Goal: Subscribe to service/newsletter

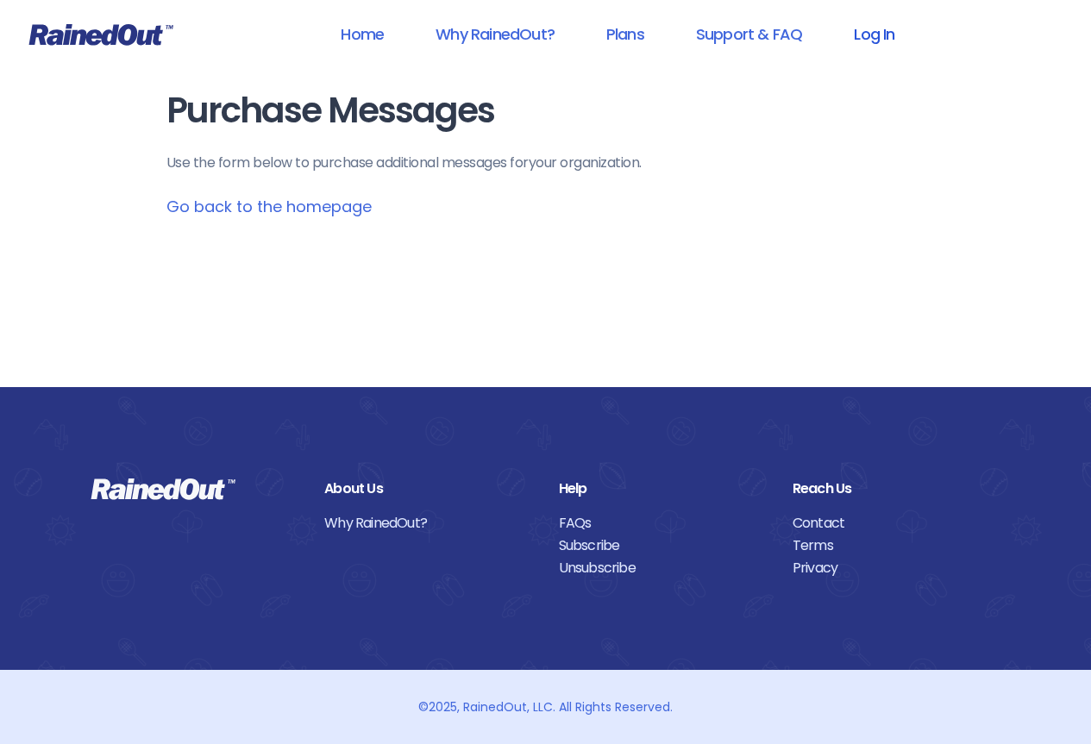
click at [879, 35] on link "Log In" at bounding box center [873, 34] width 85 height 39
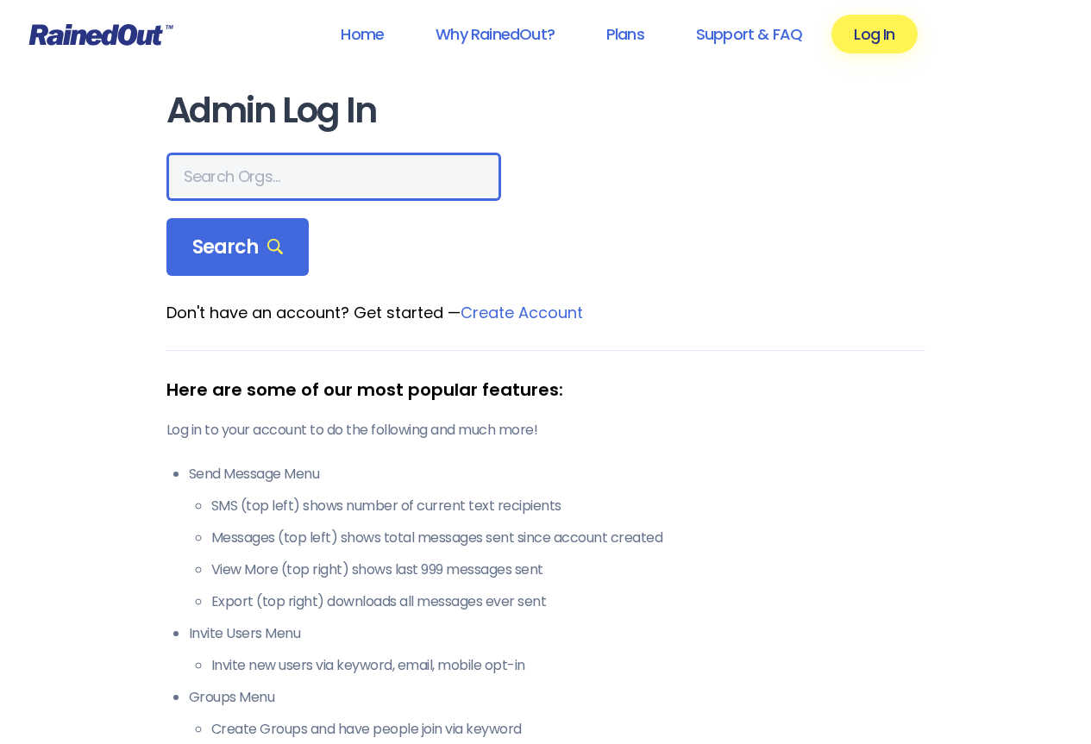
click at [282, 178] on input "text" at bounding box center [333, 177] width 335 height 48
type input "evanston golf club"
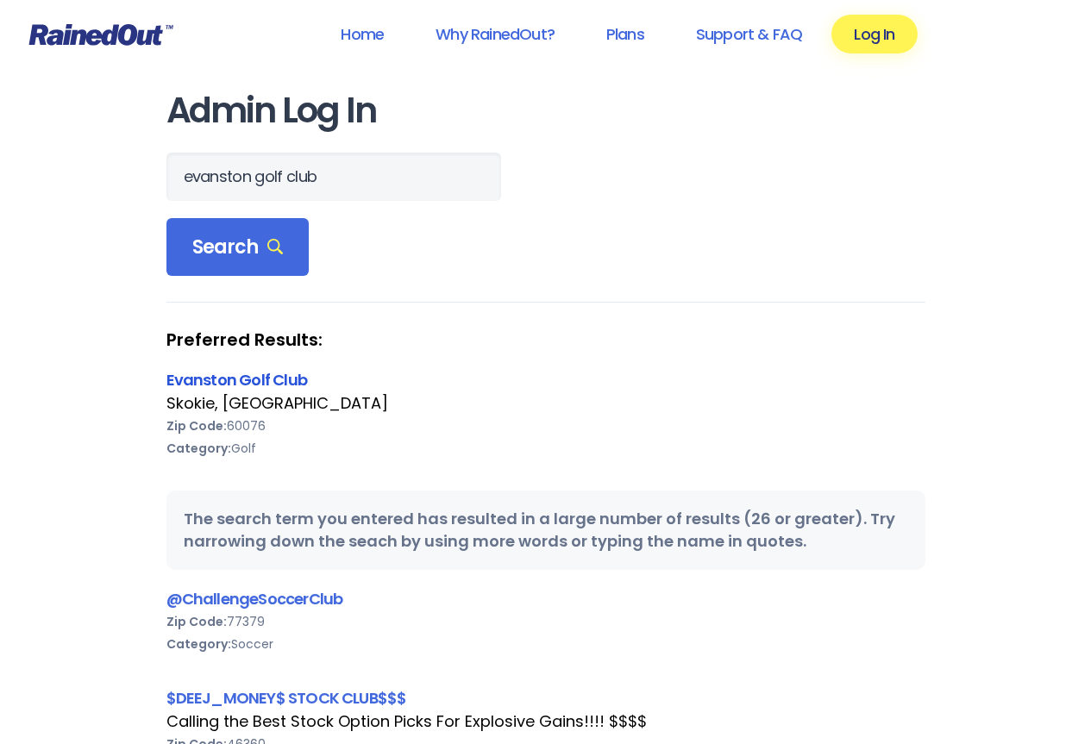
click at [242, 383] on link "Evanston Golf Club" at bounding box center [236, 380] width 141 height 22
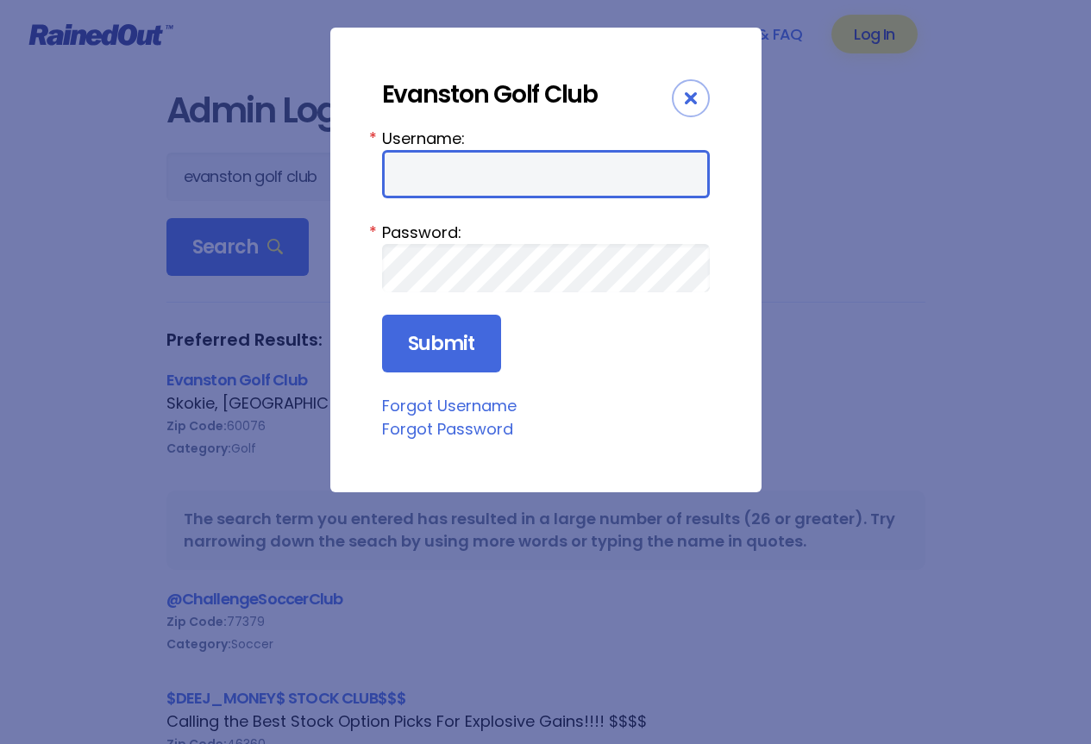
click at [439, 183] on input "Username:" at bounding box center [546, 174] width 328 height 48
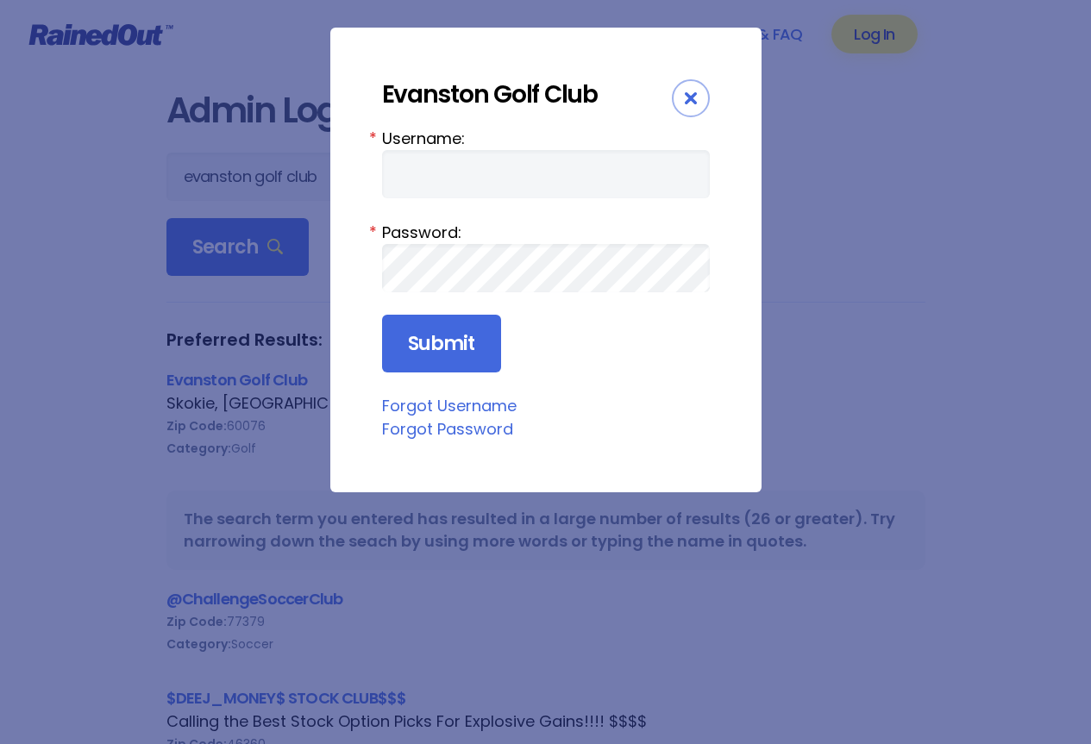
click at [690, 101] on icon "Close" at bounding box center [691, 98] width 12 height 12
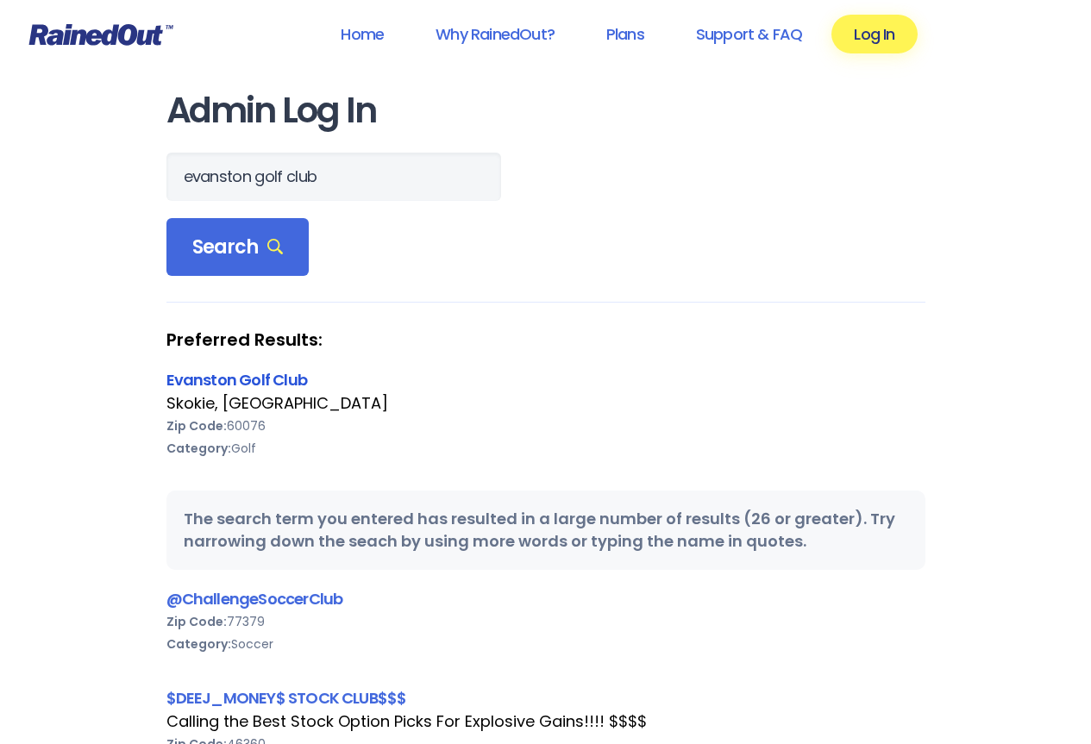
click at [258, 374] on link "Evanston Golf Club" at bounding box center [236, 380] width 141 height 22
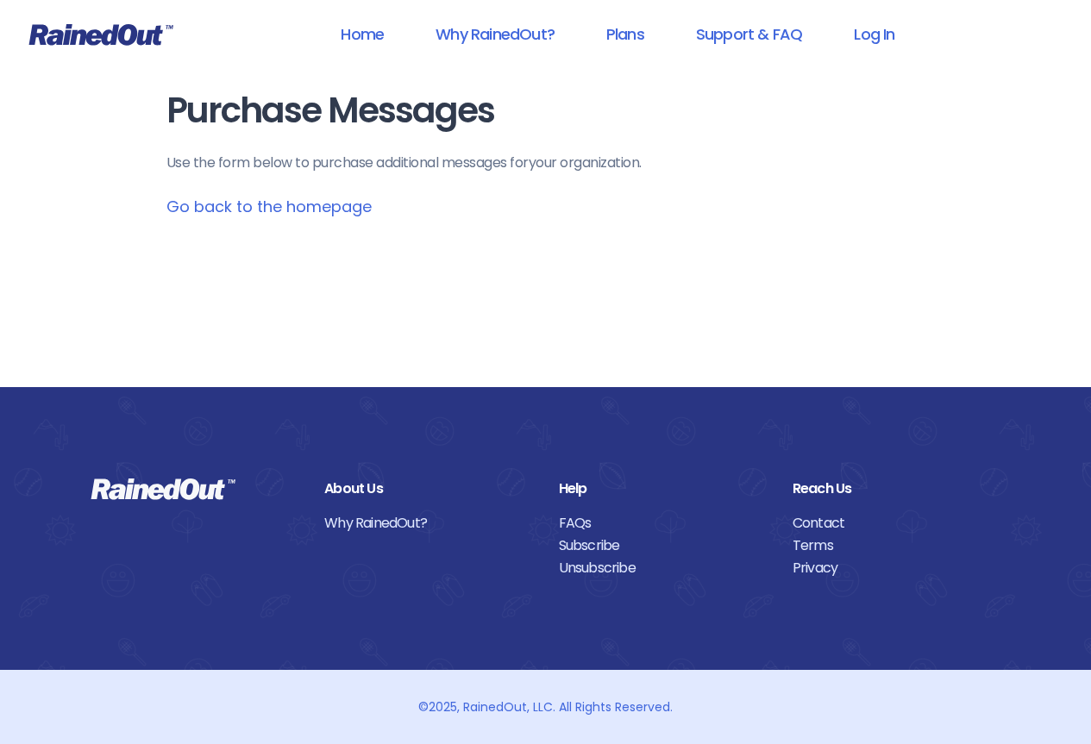
click at [314, 209] on link "Go back to the homepage" at bounding box center [268, 207] width 205 height 22
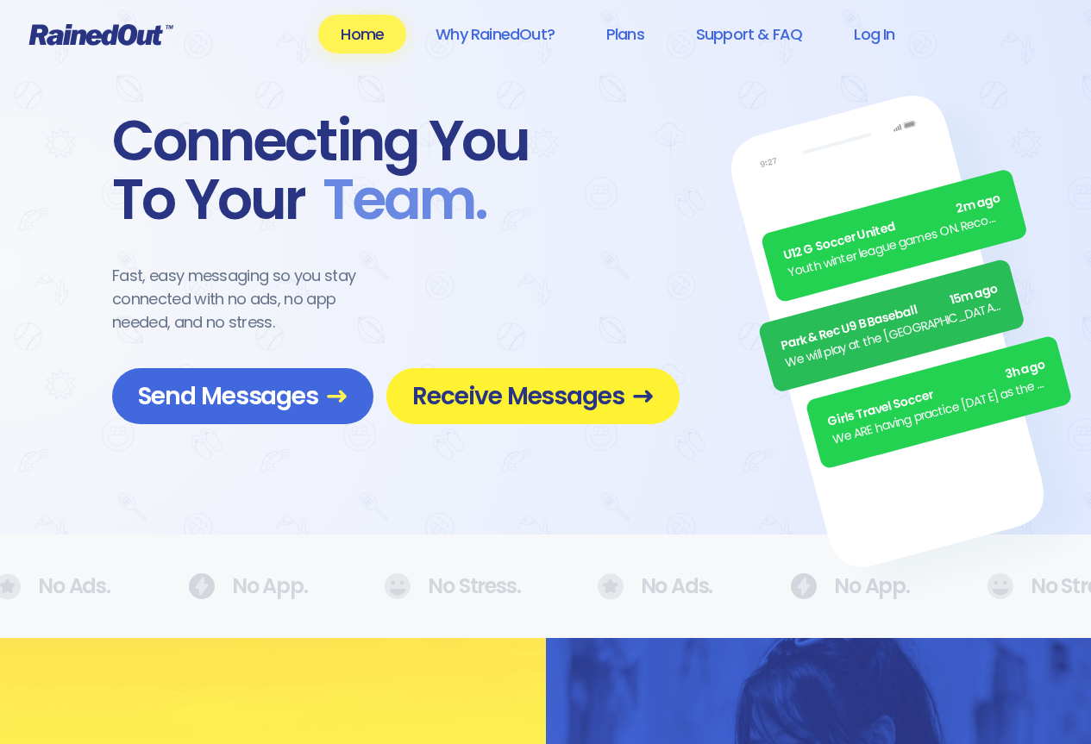
click at [518, 406] on span "Receive Messages" at bounding box center [533, 396] width 242 height 30
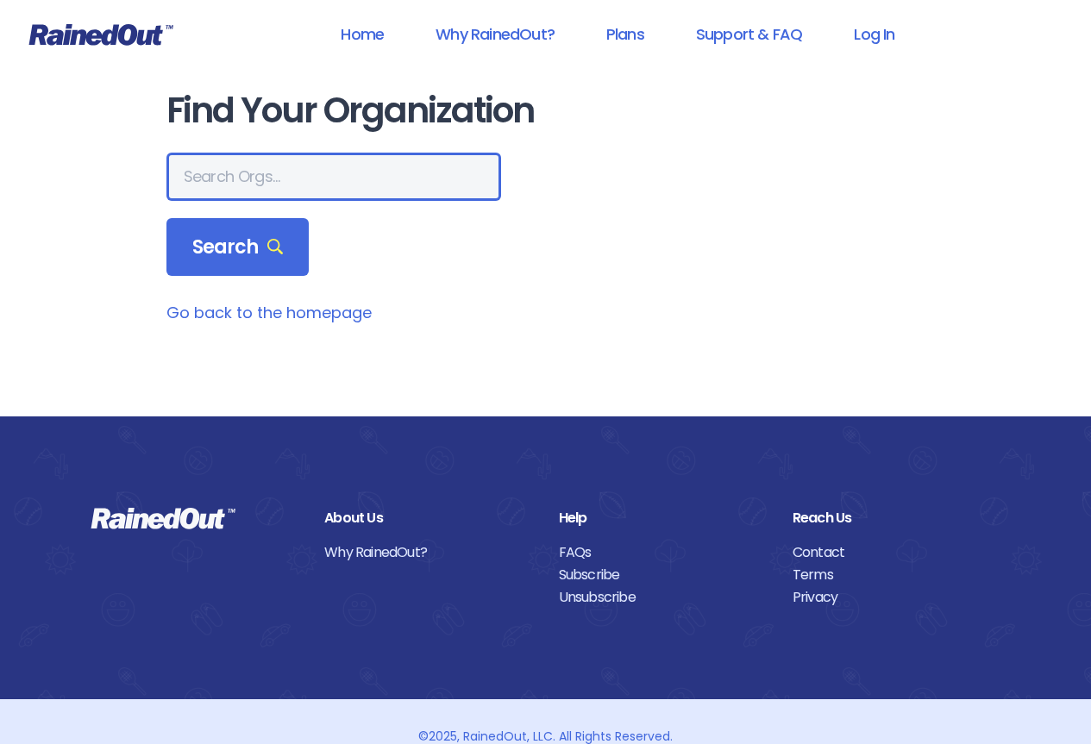
click at [335, 180] on input "text" at bounding box center [333, 177] width 335 height 48
type input "evanston golf club"
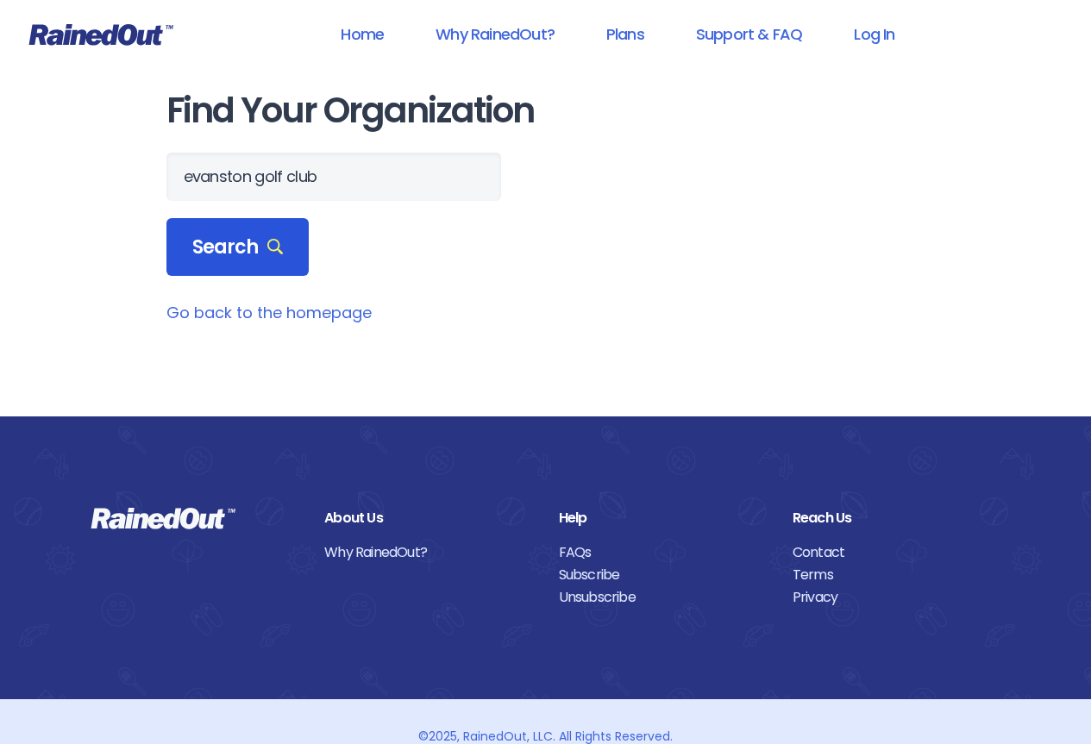
click at [277, 235] on span "Search" at bounding box center [237, 247] width 91 height 24
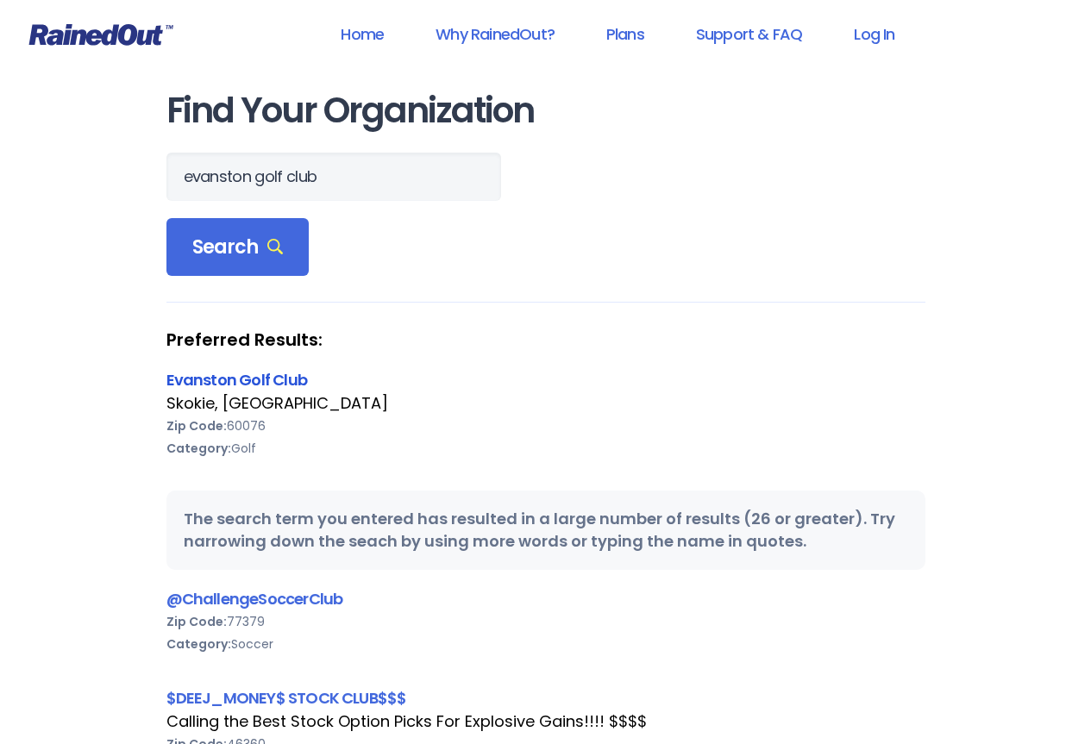
click at [267, 380] on link "Evanston Golf Club" at bounding box center [236, 380] width 141 height 22
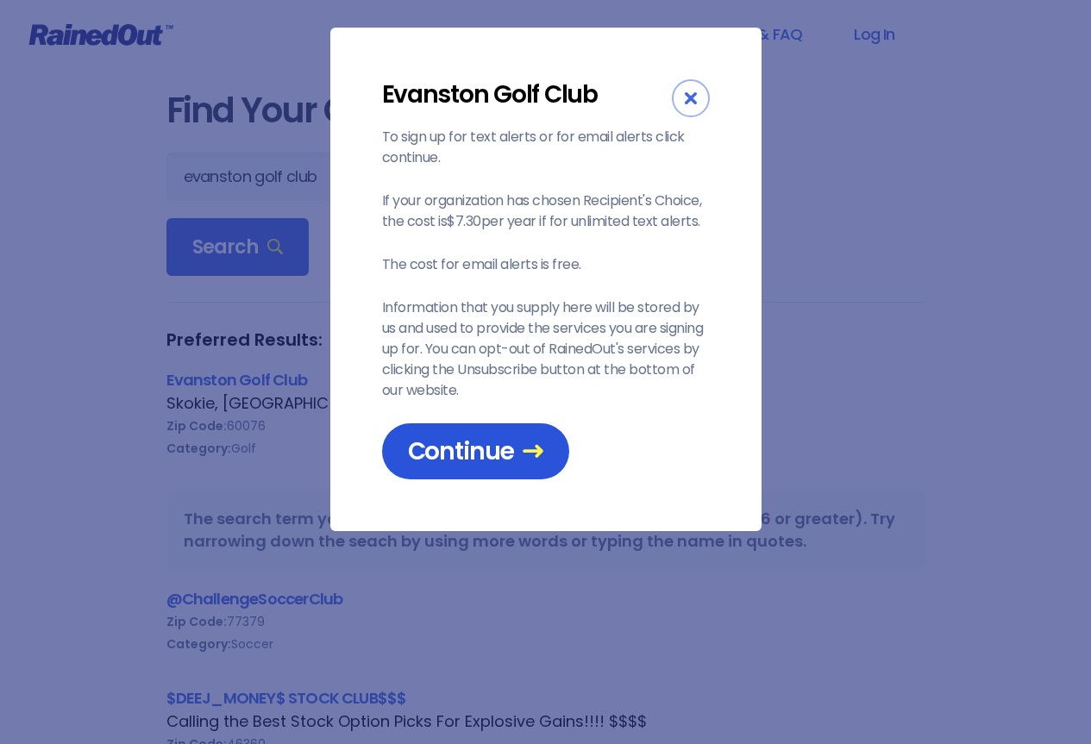
click at [455, 472] on link "Continue" at bounding box center [475, 452] width 187 height 56
